Goal: Information Seeking & Learning: Learn about a topic

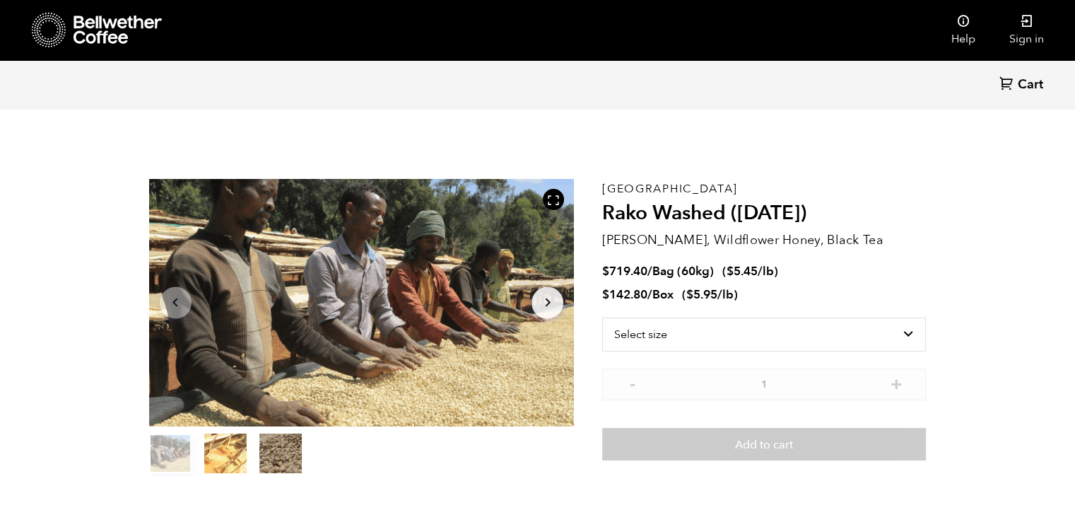
scroll to position [614, 753]
click at [662, 213] on h2 "Rako Washed ([DATE])" at bounding box center [764, 213] width 324 height 24
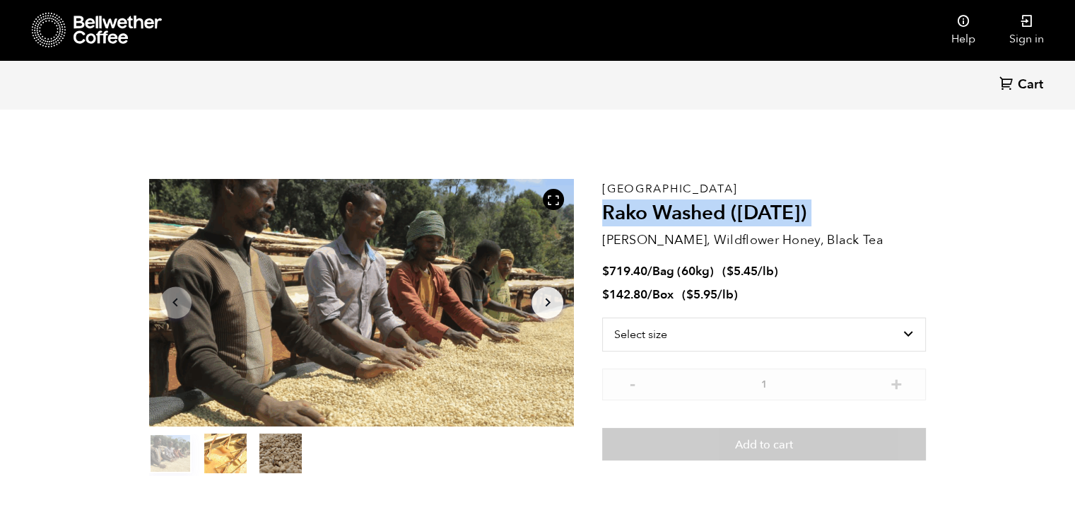
click at [662, 213] on h2 "Rako Washed ([DATE])" at bounding box center [764, 213] width 324 height 24
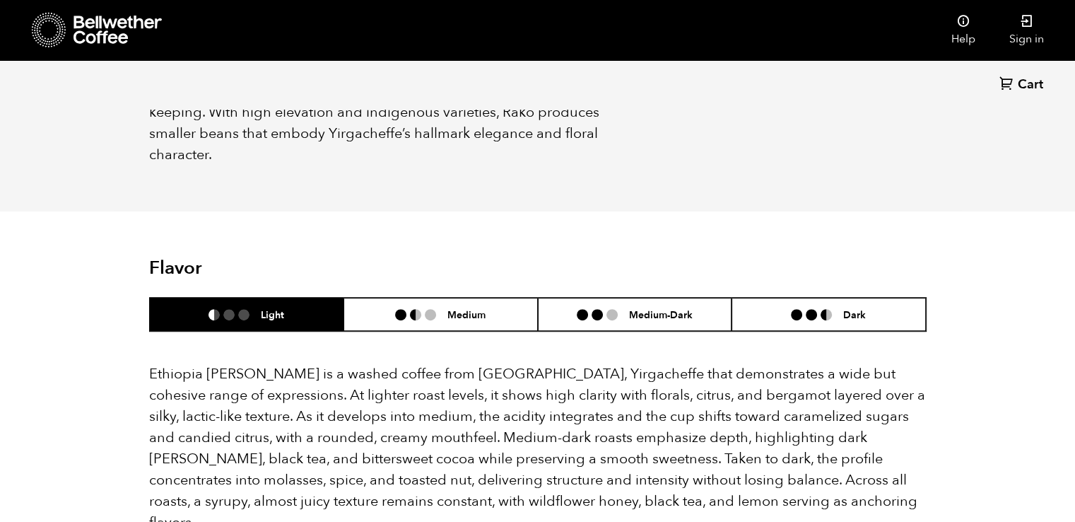
scroll to position [744, 0]
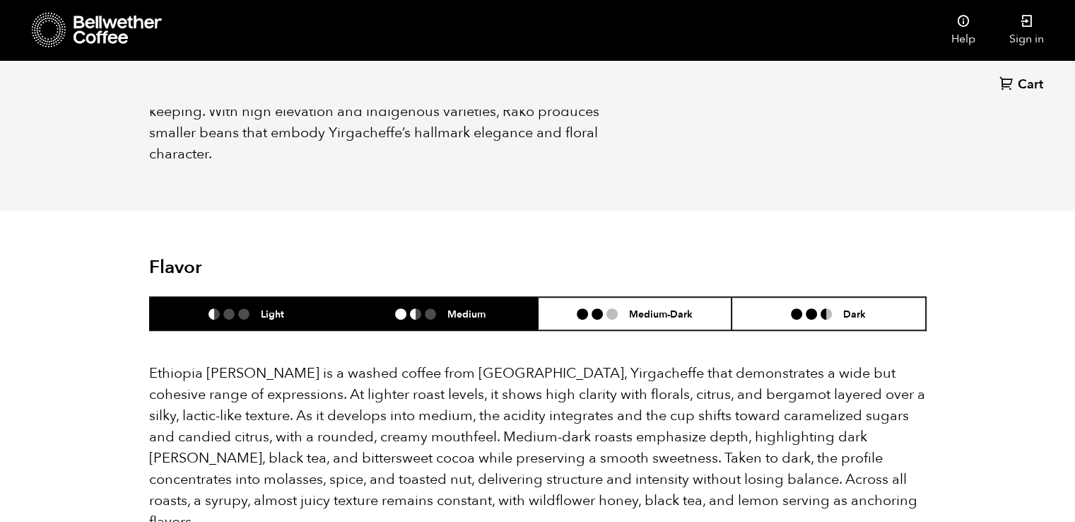
click at [413, 297] on li "Medium" at bounding box center [441, 313] width 194 height 33
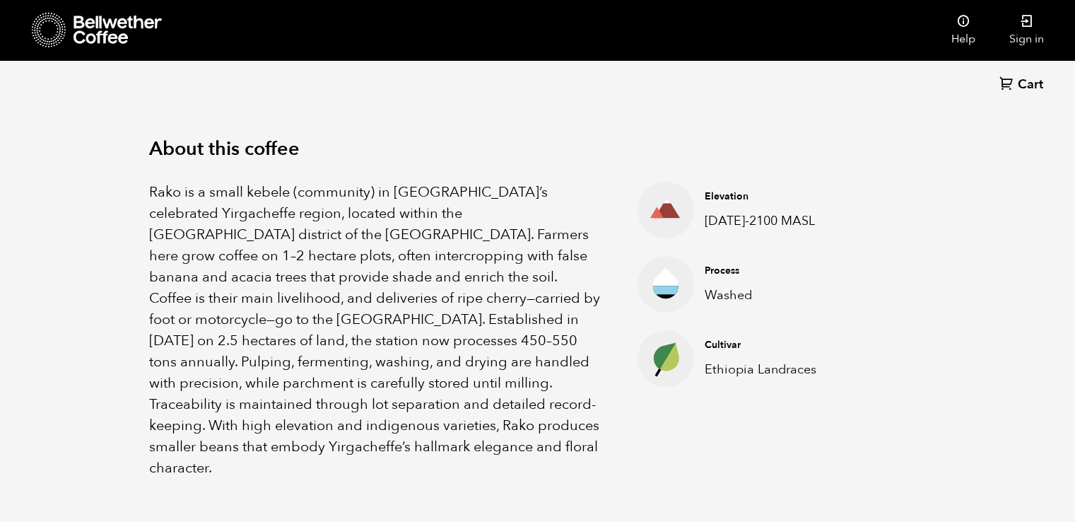
scroll to position [431, 0]
click at [315, 296] on p "Rako is a small kebele (community) in [GEOGRAPHIC_DATA]’s celebrated Yirgacheff…" at bounding box center [376, 328] width 454 height 297
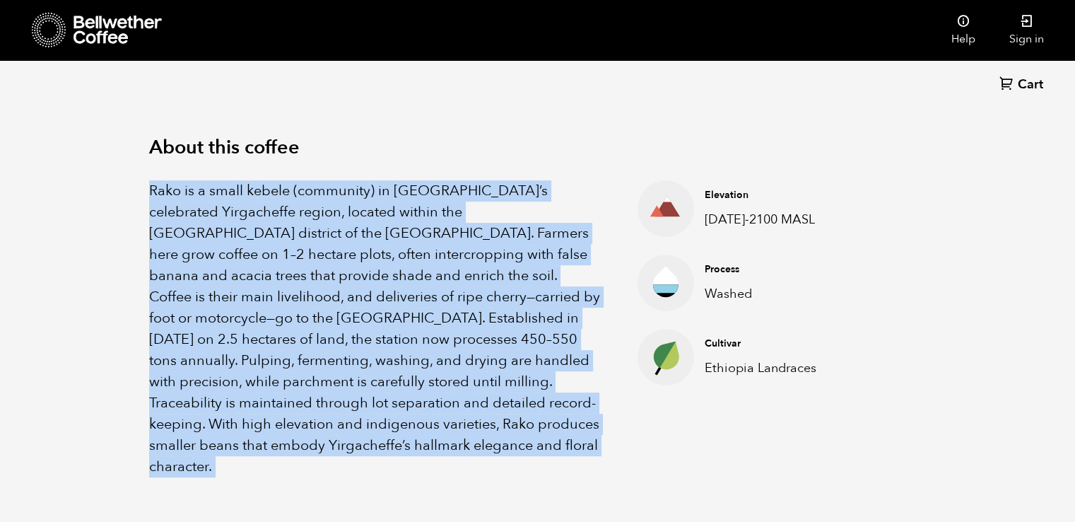
click at [315, 296] on p "Rako is a small kebele (community) in [GEOGRAPHIC_DATA]’s celebrated Yirgacheff…" at bounding box center [376, 328] width 454 height 297
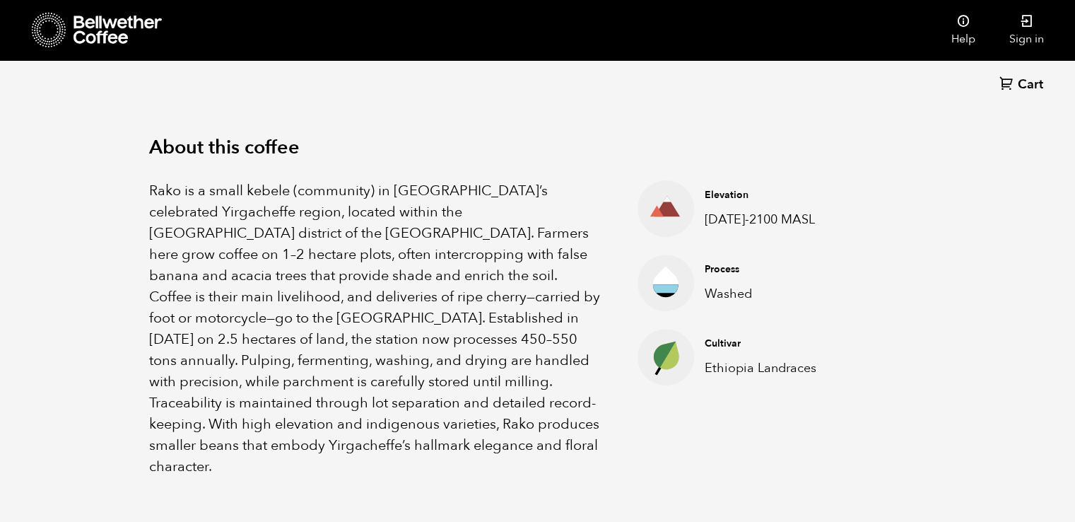
click at [305, 316] on p "Rako is a small kebele (community) in [GEOGRAPHIC_DATA]’s celebrated Yirgacheff…" at bounding box center [376, 328] width 454 height 297
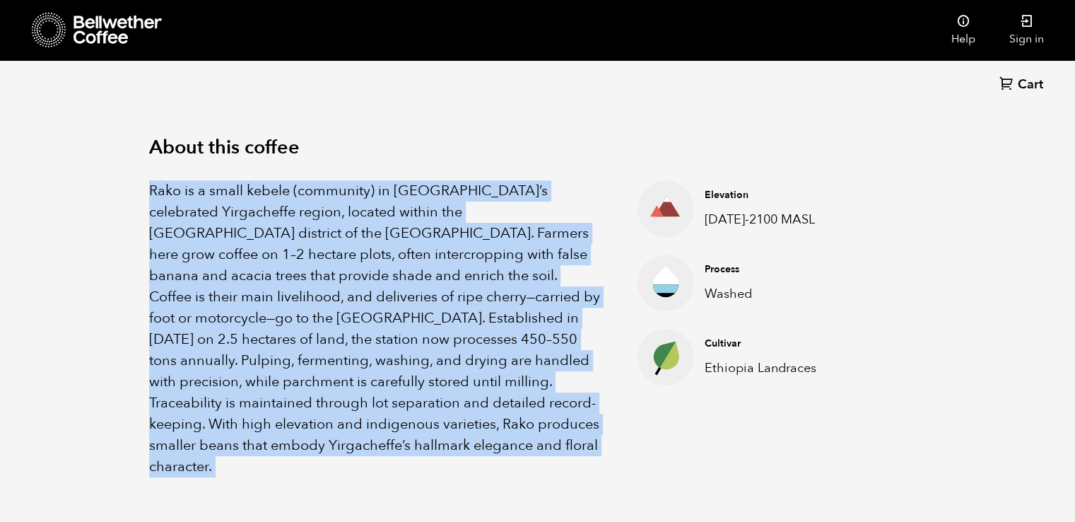
click at [305, 316] on p "Rako is a small kebele (community) in [GEOGRAPHIC_DATA]’s celebrated Yirgacheff…" at bounding box center [376, 328] width 454 height 297
